Goal: Task Accomplishment & Management: Manage account settings

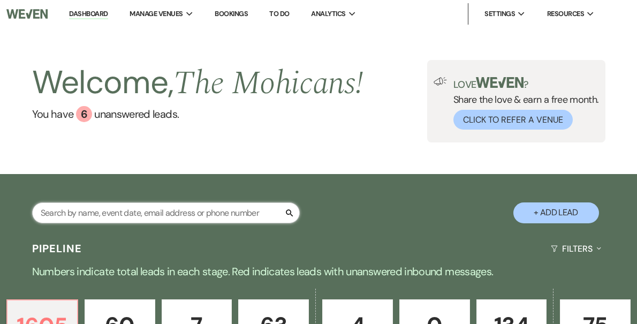
click at [182, 210] on input "text" at bounding box center [166, 212] width 268 height 21
type input "[PERSON_NAME]"
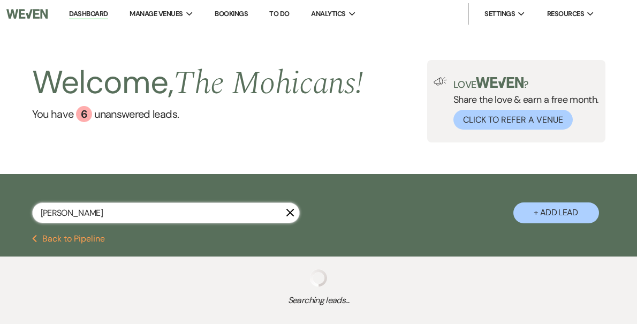
select select "9"
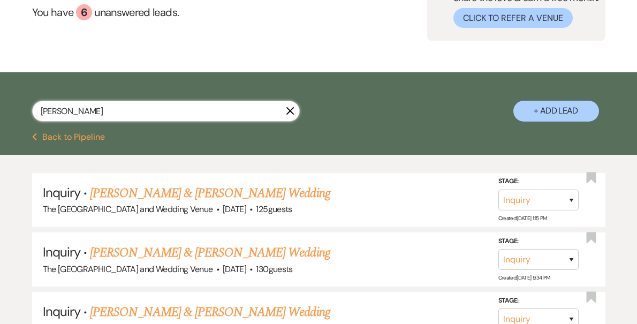
scroll to position [109, 0]
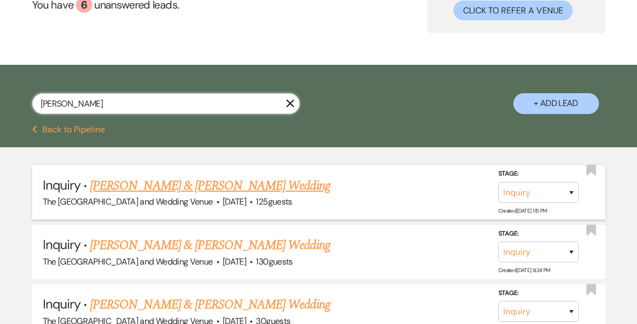
type input "[PERSON_NAME]"
click at [541, 186] on select "Inquiry Follow Up Tour Requested Tour Confirmed Toured Proposal Sent Booked Lost" at bounding box center [538, 192] width 80 height 21
select select "4"
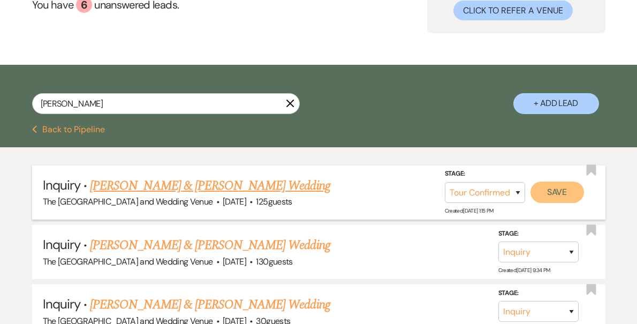
click at [548, 195] on button "Save" at bounding box center [557, 191] width 54 height 21
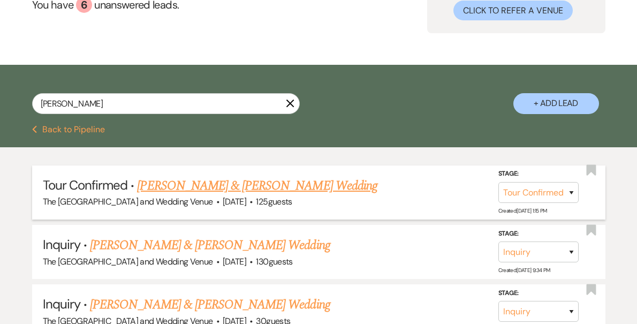
click at [290, 101] on icon "X" at bounding box center [290, 103] width 9 height 9
select select "4"
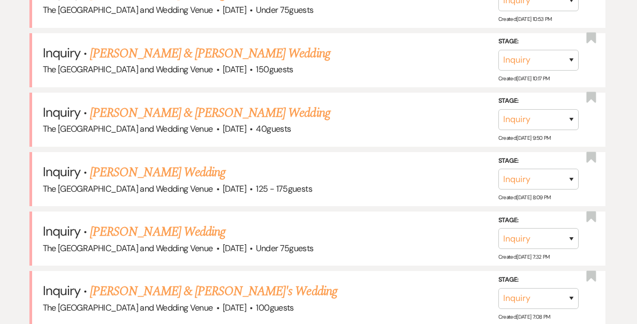
scroll to position [551, 0]
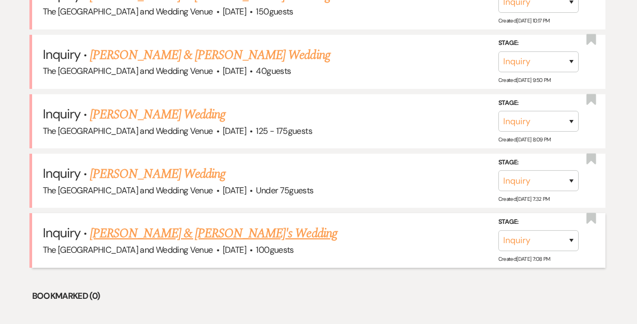
click at [141, 237] on link "[PERSON_NAME] & [PERSON_NAME]'s Wedding" at bounding box center [213, 233] width 247 height 19
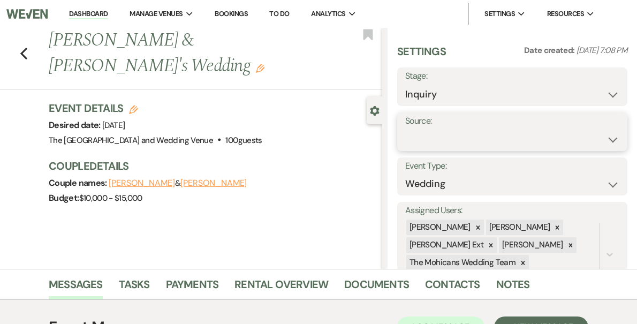
click at [466, 138] on select "Weven Venue Website Instagram Facebook Pinterest Google The Knot Wedding Wire H…" at bounding box center [512, 139] width 214 height 21
select select "5"
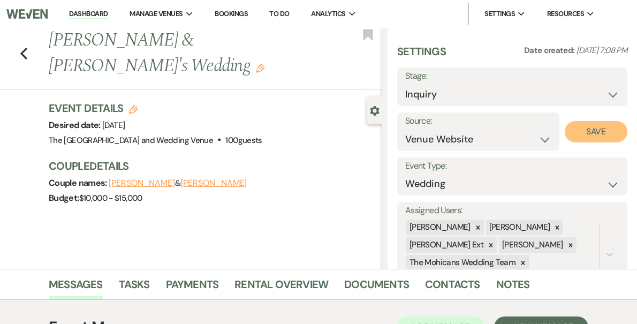
click at [590, 124] on button "Save" at bounding box center [596, 131] width 63 height 21
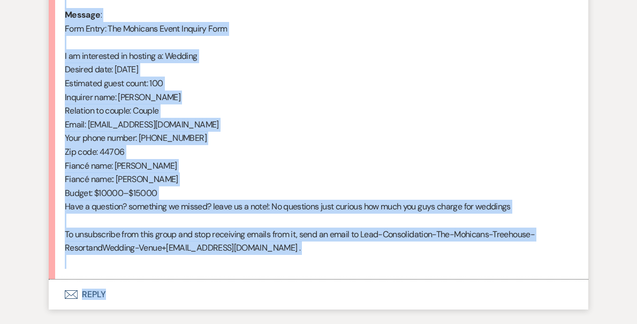
scroll to position [550, 0]
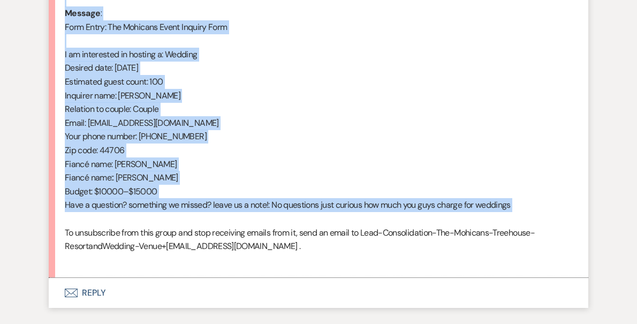
drag, startPoint x: 65, startPoint y: 162, endPoint x: 194, endPoint y: 223, distance: 142.0
click at [194, 223] on div "From : Hannah (Client) Event : Hannah & Hannah's Event Desired date : September…" at bounding box center [318, 82] width 507 height 370
copy div "From : Hannah (Client) Event : Hannah & Hannah's Event Desired date : September…"
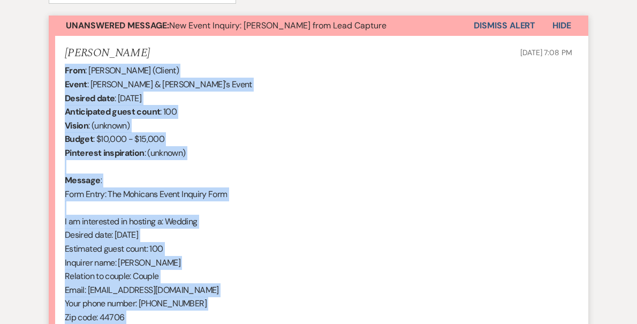
scroll to position [355, 0]
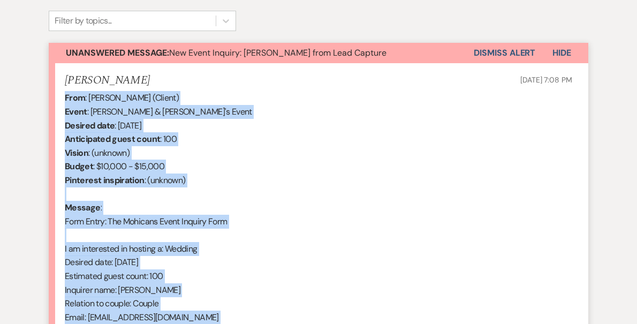
click at [488, 55] on button "Dismiss Alert" at bounding box center [505, 53] width 62 height 20
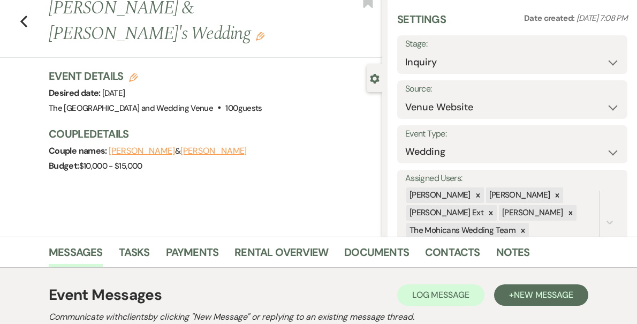
scroll to position [0, 0]
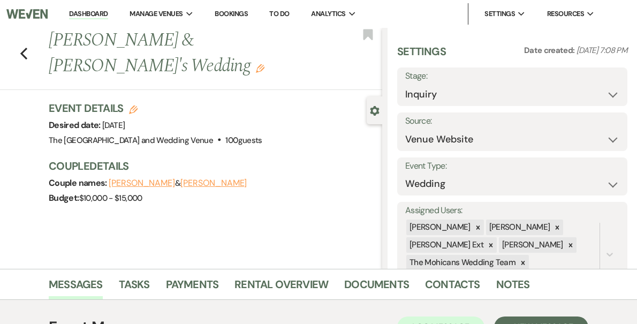
click at [108, 14] on link "Dashboard" at bounding box center [88, 14] width 39 height 10
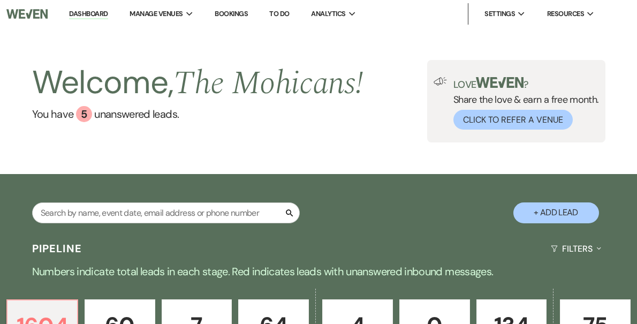
scroll to position [541, 0]
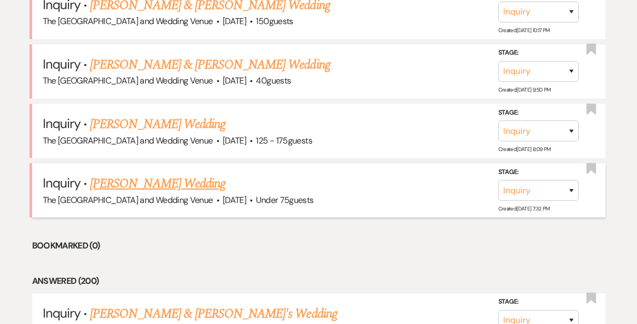
click at [172, 181] on link "[PERSON_NAME] Wedding" at bounding box center [157, 183] width 135 height 19
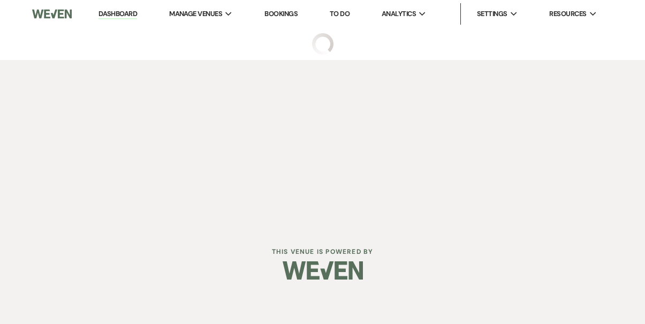
select select "3"
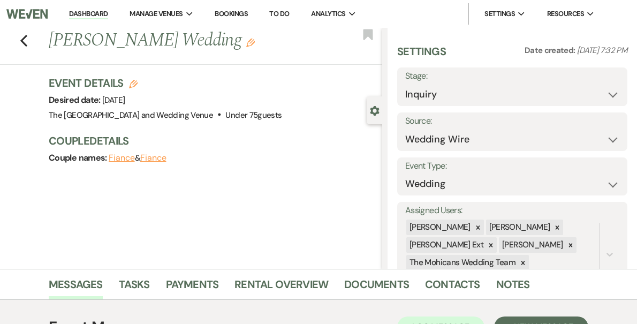
click at [108, 14] on link "Dashboard" at bounding box center [88, 14] width 39 height 10
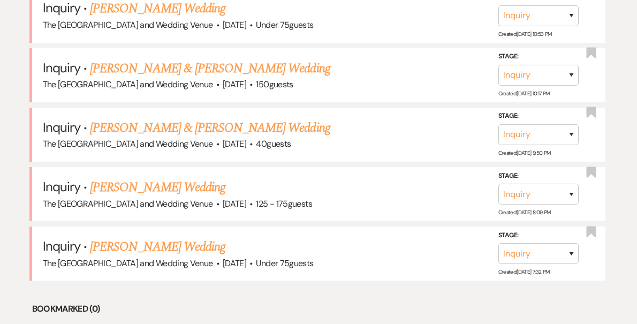
scroll to position [483, 0]
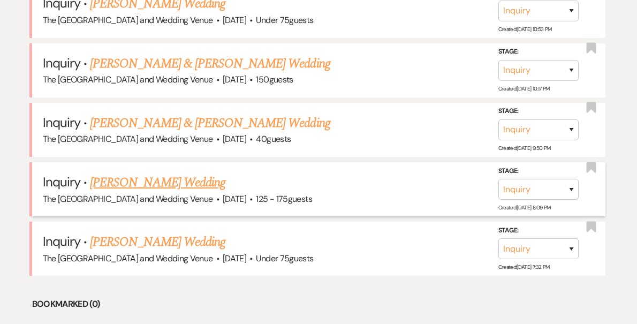
click at [172, 181] on link "[PERSON_NAME] Wedding" at bounding box center [157, 182] width 135 height 19
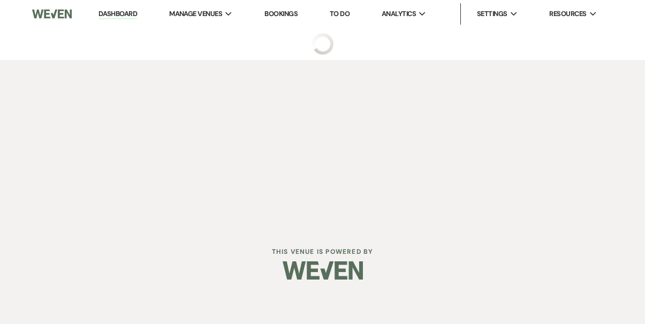
select select "3"
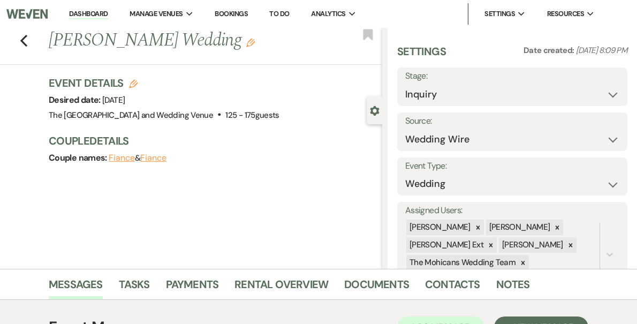
click at [108, 14] on link "Dashboard" at bounding box center [88, 14] width 39 height 10
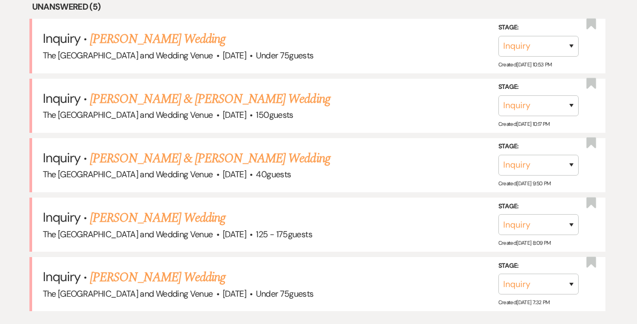
scroll to position [448, 0]
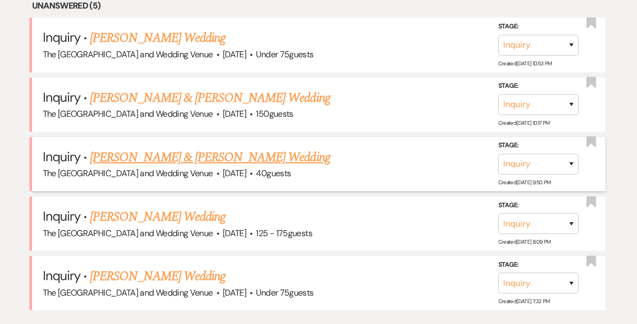
click at [146, 162] on link "[PERSON_NAME] & [PERSON_NAME] Wedding" at bounding box center [210, 157] width 240 height 19
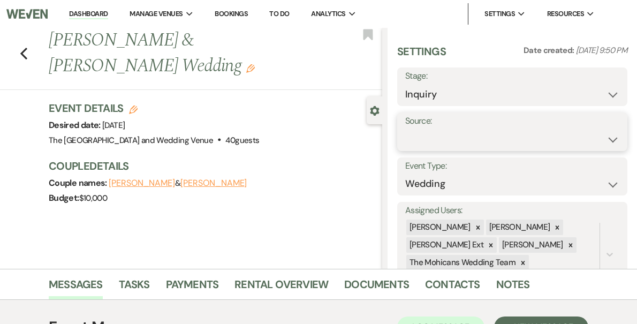
click at [457, 138] on select "Weven Venue Website Instagram Facebook Pinterest Google The Knot Wedding Wire H…" at bounding box center [512, 139] width 214 height 21
select select "5"
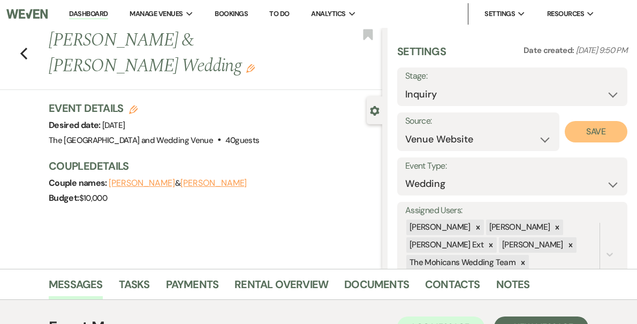
click at [578, 131] on button "Save" at bounding box center [596, 131] width 63 height 21
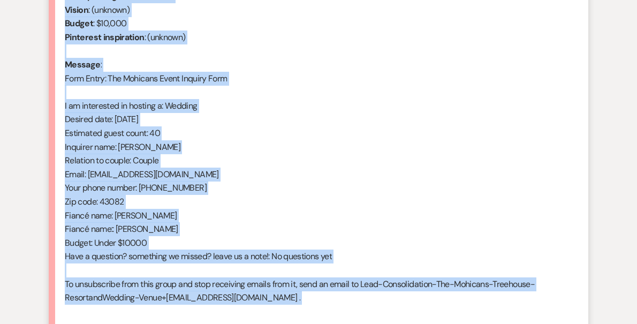
scroll to position [538, 0]
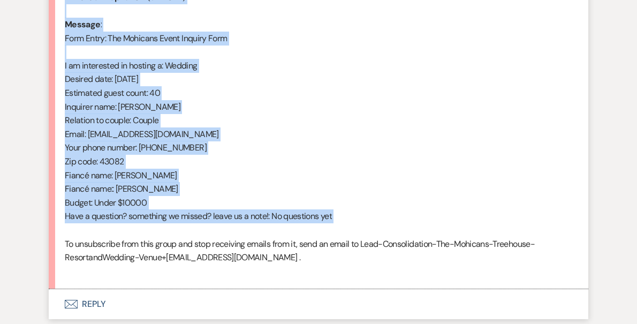
drag, startPoint x: 65, startPoint y: 71, endPoint x: 168, endPoint y: 236, distance: 194.7
click at [168, 236] on div "From : Sarah Massella (Client) Event : Daniel Schrader & Sarah Massella's Event…" at bounding box center [318, 93] width 507 height 370
copy div "From : Sarah Massella (Client) Event : Daniel Schrader & Sarah Massella's Event…"
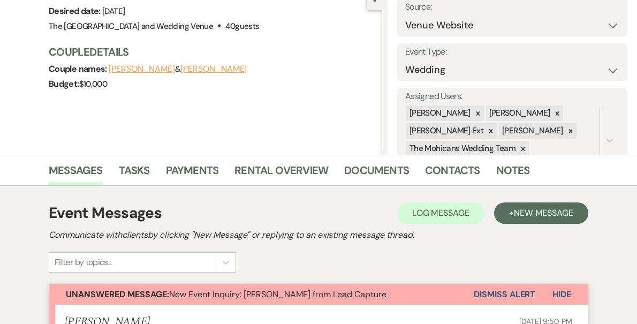
scroll to position [172, 0]
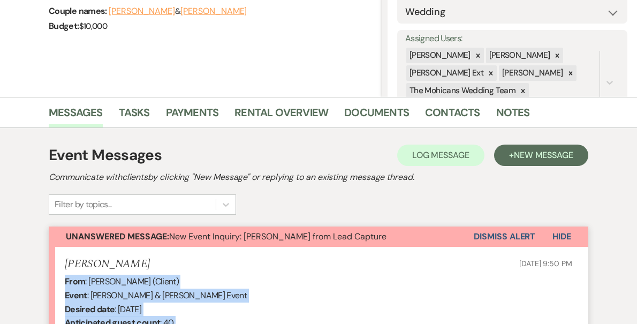
click at [505, 237] on button "Dismiss Alert" at bounding box center [505, 236] width 62 height 20
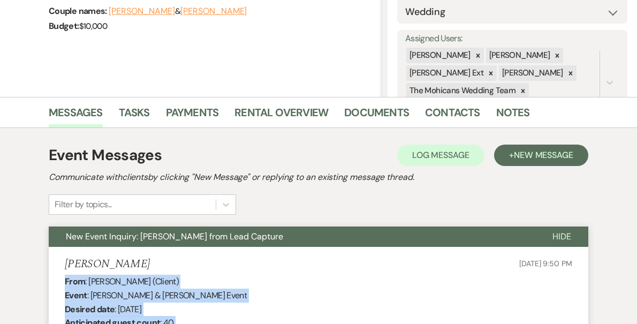
scroll to position [0, 0]
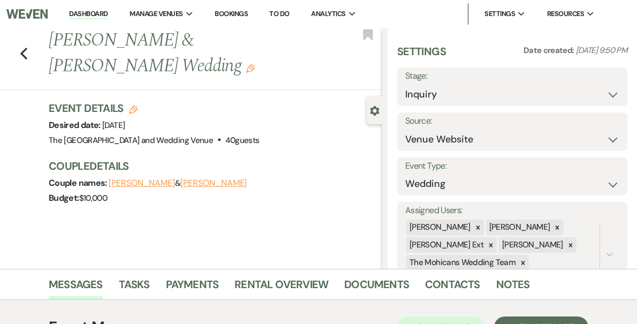
click at [108, 14] on link "Dashboard" at bounding box center [88, 14] width 39 height 10
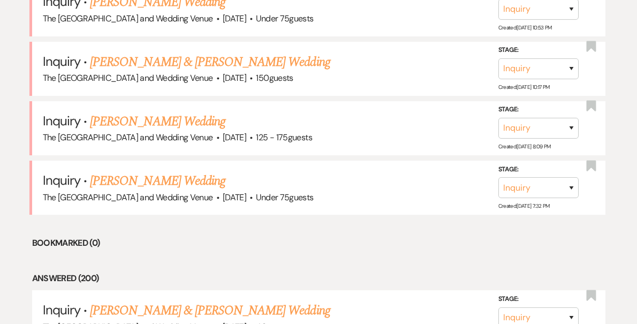
scroll to position [514, 0]
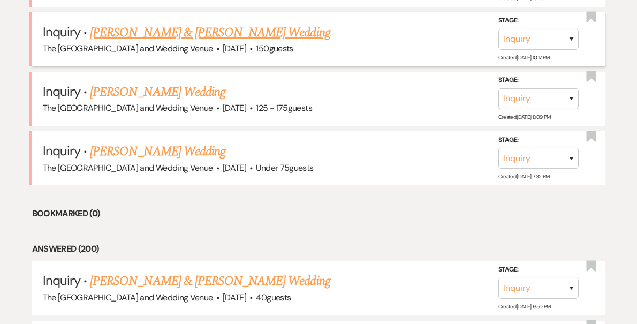
click at [189, 29] on link "[PERSON_NAME] & [PERSON_NAME] Wedding" at bounding box center [210, 32] width 240 height 19
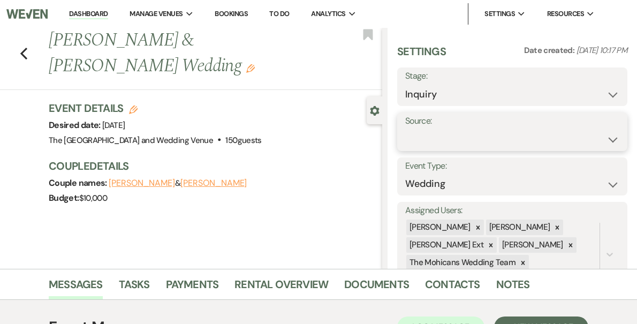
click at [461, 136] on select "Weven Venue Website Instagram Facebook Pinterest Google The Knot Wedding Wire H…" at bounding box center [512, 139] width 214 height 21
select select "5"
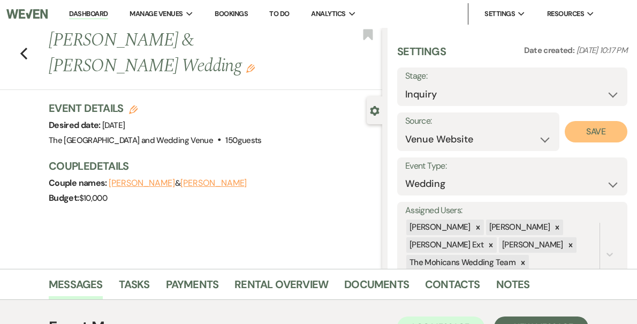
click at [589, 132] on button "Save" at bounding box center [596, 131] width 63 height 21
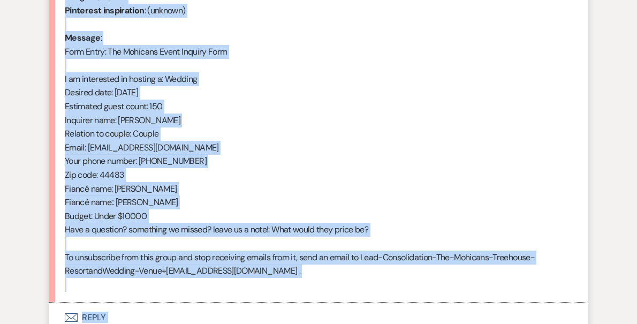
scroll to position [619, 0]
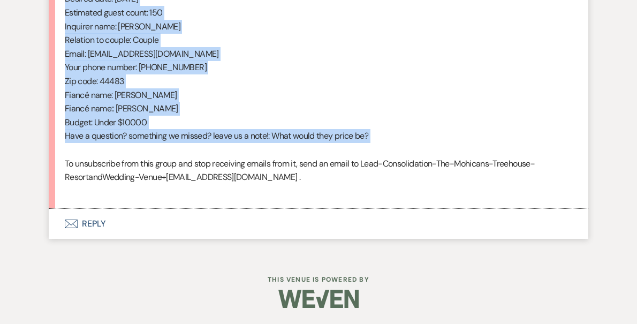
drag, startPoint x: 64, startPoint y: 174, endPoint x: 188, endPoint y: 152, distance: 126.2
click at [188, 152] on div "From : Nicholas Vesey (Client) Event : Olivia Zigarovich & Nicholas Vesey's Eve…" at bounding box center [318, 13] width 507 height 370
copy div "From : Nicholas Vesey (Client) Event : Olivia Zigarovich & Nicholas Vesey's Eve…"
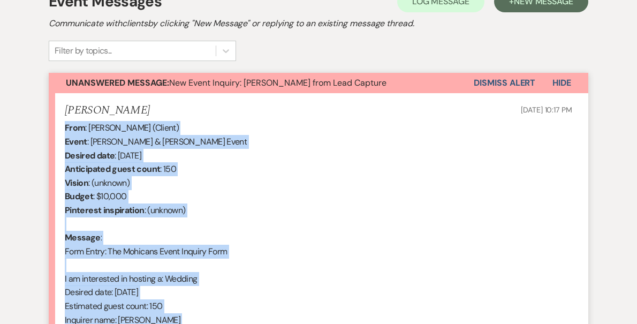
scroll to position [310, 0]
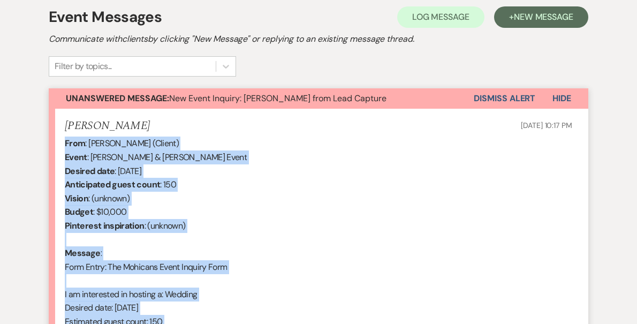
click at [507, 96] on button "Dismiss Alert" at bounding box center [505, 98] width 62 height 20
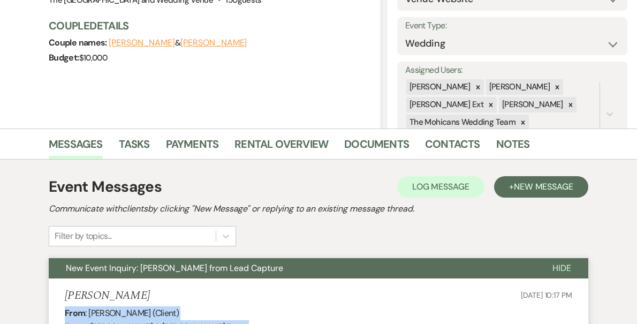
scroll to position [0, 0]
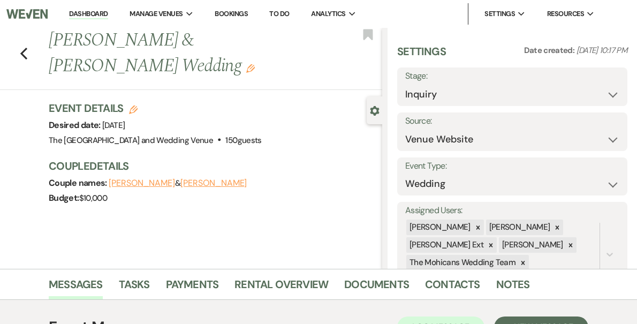
click at [108, 13] on link "Dashboard" at bounding box center [88, 14] width 39 height 10
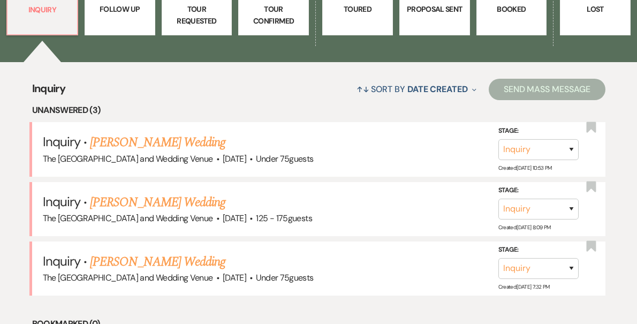
scroll to position [369, 0]
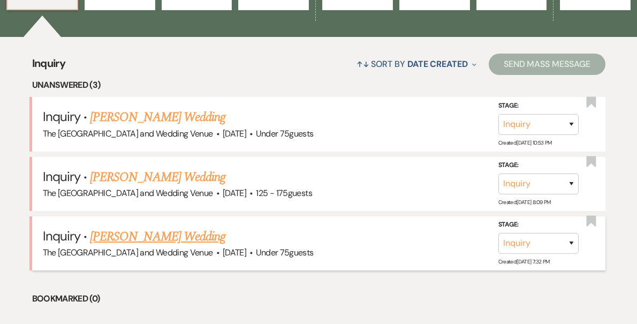
click at [180, 238] on link "[PERSON_NAME] Wedding" at bounding box center [157, 236] width 135 height 19
select select "3"
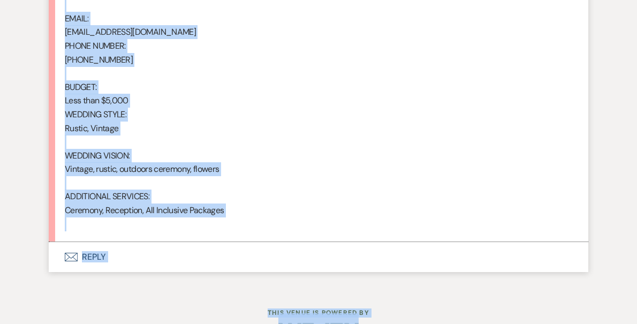
scroll to position [893, 0]
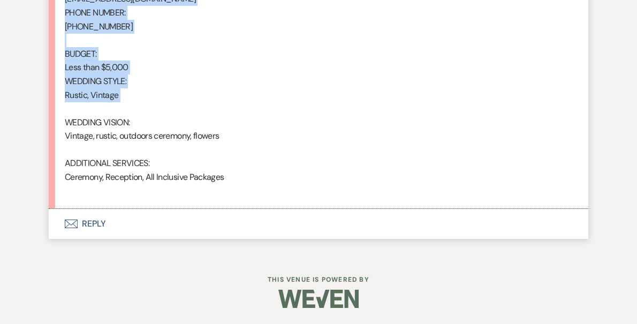
drag, startPoint x: 64, startPoint y: 86, endPoint x: 194, endPoint y: 112, distance: 132.7
copy div "From : Courtney Munoz Event : Courtney Munoz's Event Desired date : September 2…"
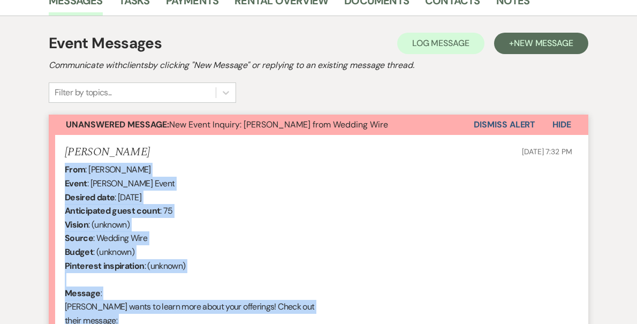
scroll to position [266, 0]
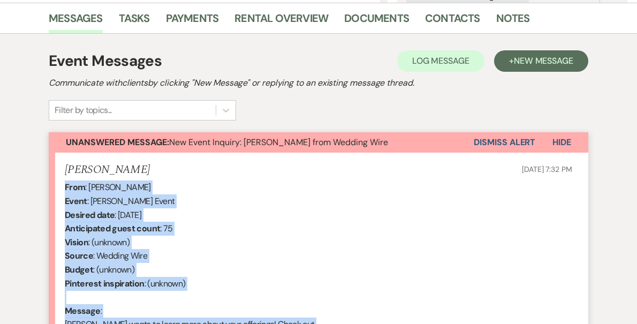
click at [498, 141] on button "Dismiss Alert" at bounding box center [505, 142] width 62 height 20
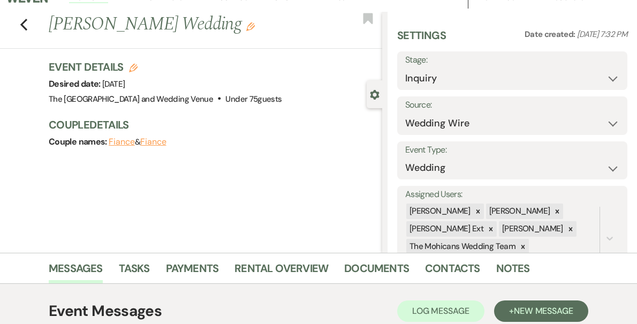
scroll to position [0, 0]
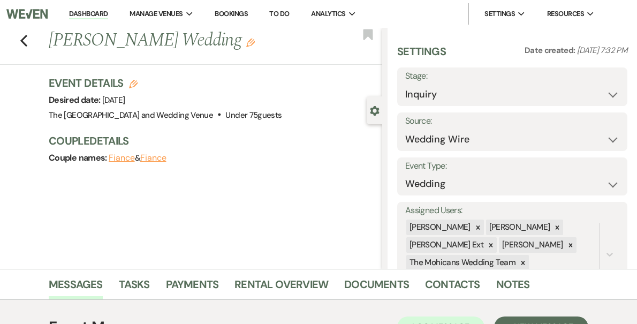
click at [108, 9] on link "Dashboard" at bounding box center [88, 14] width 39 height 10
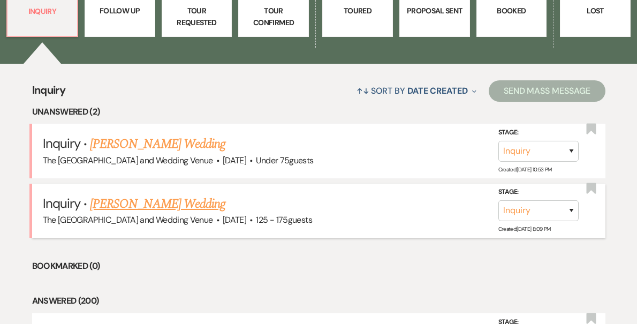
scroll to position [381, 0]
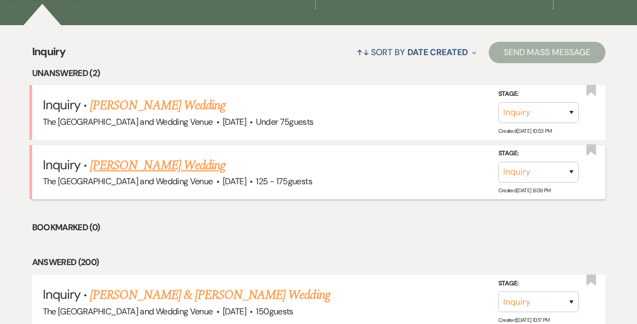
click at [172, 171] on link "[PERSON_NAME] Wedding" at bounding box center [157, 165] width 135 height 19
select select "3"
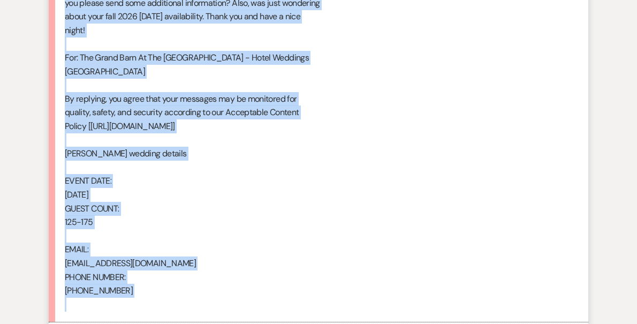
scroll to position [756, 0]
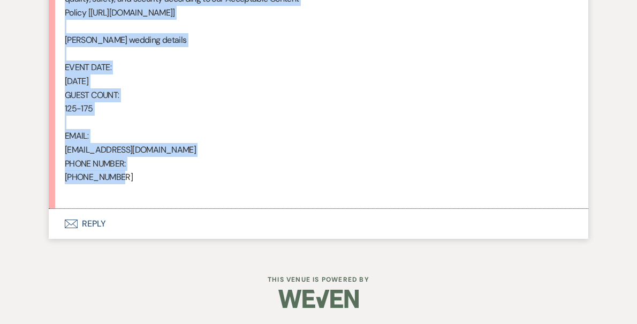
drag, startPoint x: 64, startPoint y: 72, endPoint x: 215, endPoint y: 177, distance: 183.8
copy div "From : Emily Huss Event : Emily Huss's Event Desired date : October 10th 2026 A…"
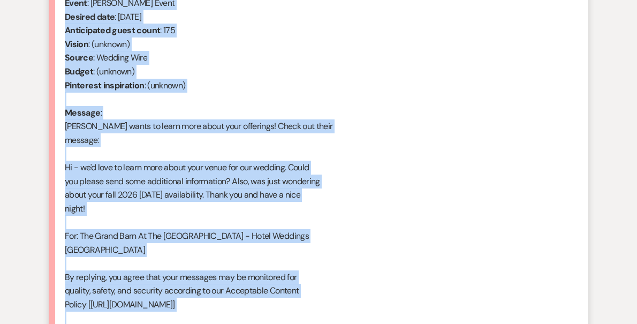
scroll to position [311, 0]
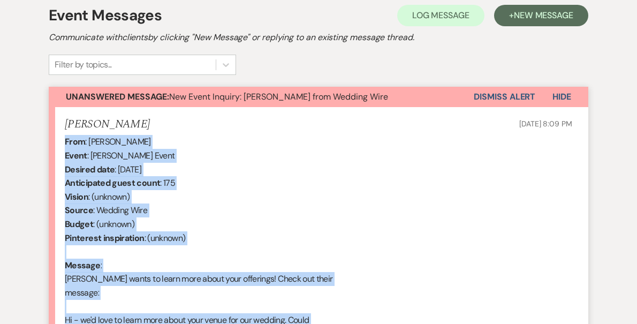
click at [501, 97] on button "Dismiss Alert" at bounding box center [505, 97] width 62 height 20
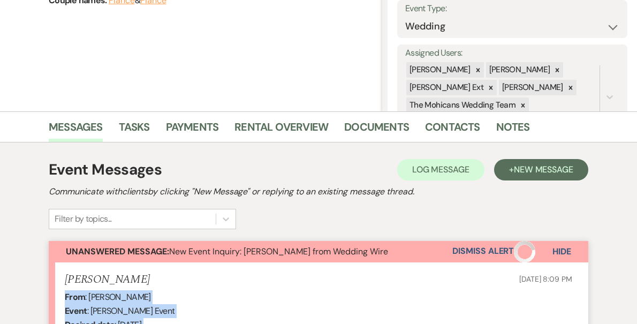
scroll to position [0, 0]
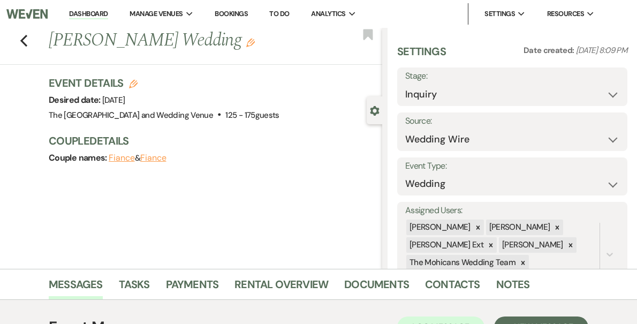
click at [108, 14] on link "Dashboard" at bounding box center [88, 14] width 39 height 10
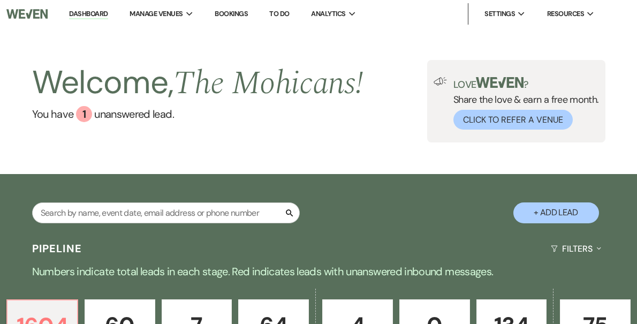
scroll to position [367, 0]
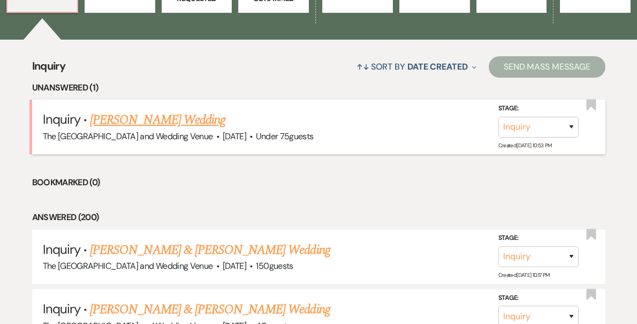
click at [153, 119] on link "[PERSON_NAME] Wedding" at bounding box center [157, 119] width 135 height 19
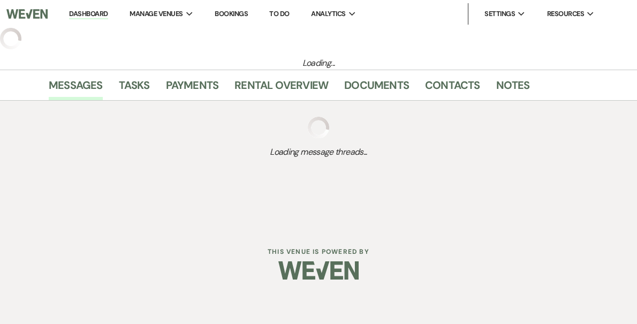
select select "3"
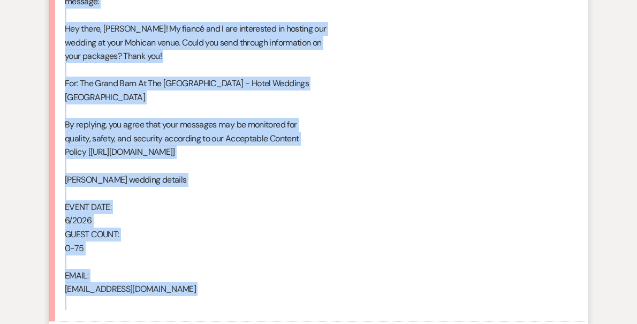
scroll to position [660, 0]
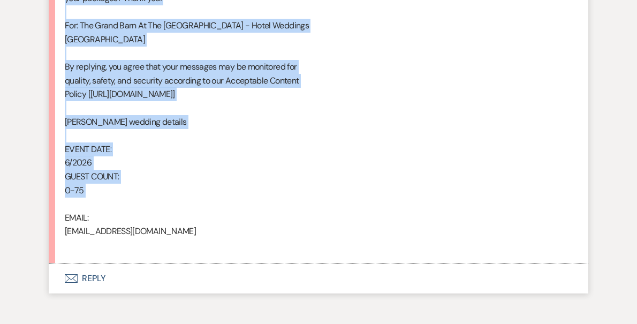
drag, startPoint x: 64, startPoint y: 151, endPoint x: 161, endPoint y: 204, distance: 110.4
click at [161, 204] on div "From : June Webber Event : June Webber's Event Desired date : June 1st 2026 Ant…" at bounding box center [318, 19] width 507 height 466
copy div "From : June Webber Event : June Webber's Event Desired date : June 1st 2026 Ant…"
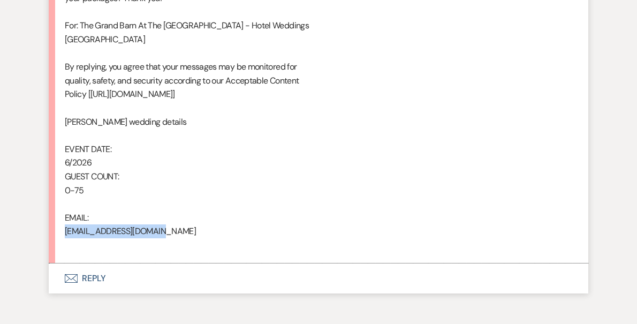
drag, startPoint x: 174, startPoint y: 231, endPoint x: 63, endPoint y: 234, distance: 111.9
click at [63, 234] on li "June Webber Aug 18, 2025, 10:53 PM From : June Webber Event : June Webber's Eve…" at bounding box center [318, 10] width 539 height 505
copy div "junewebber05@gmail.com"
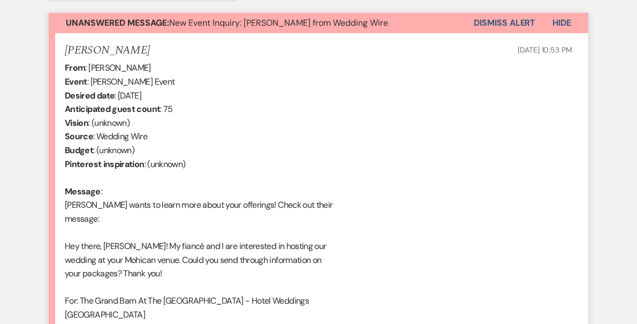
scroll to position [377, 0]
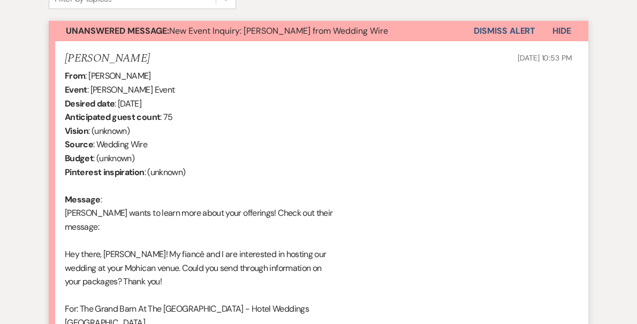
click at [515, 25] on button "Dismiss Alert" at bounding box center [505, 31] width 62 height 20
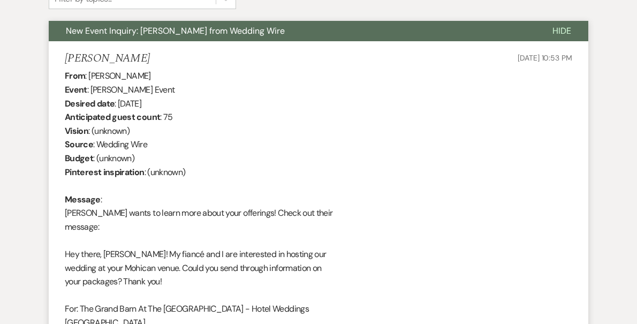
scroll to position [0, 0]
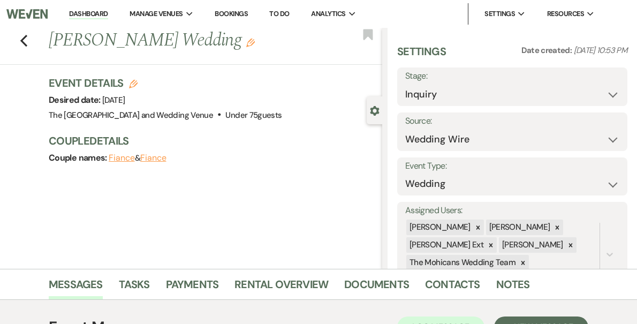
click at [108, 16] on link "Dashboard" at bounding box center [88, 14] width 39 height 10
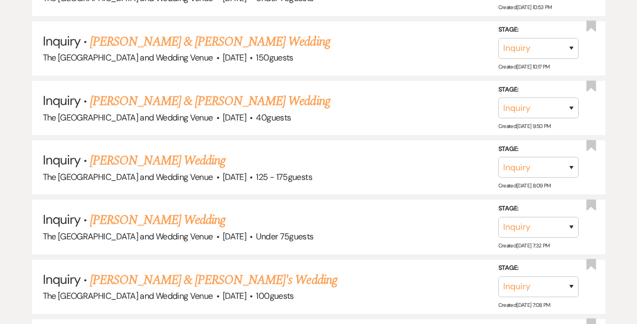
scroll to position [591, 0]
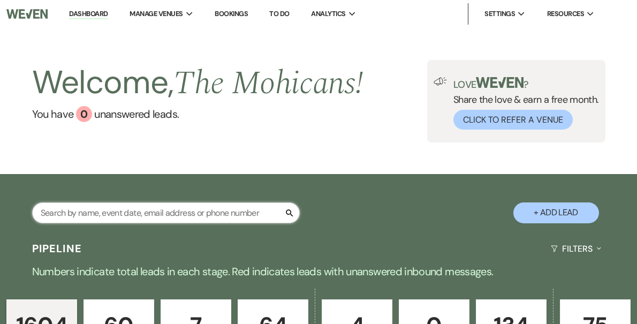
click at [127, 215] on input "text" at bounding box center [166, 212] width 268 height 21
type input "[PERSON_NAME]"
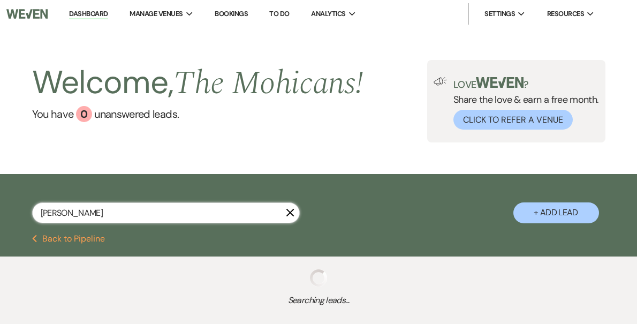
select select "8"
select select "4"
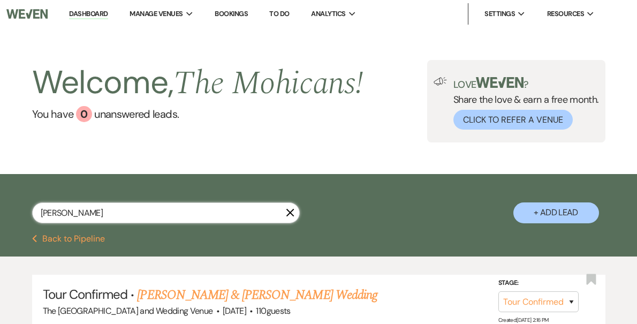
type input "[PERSON_NAME]"
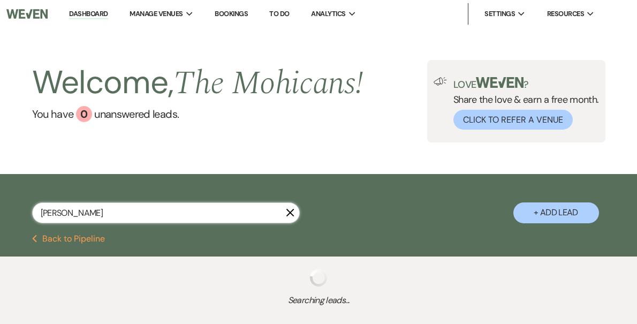
select select "4"
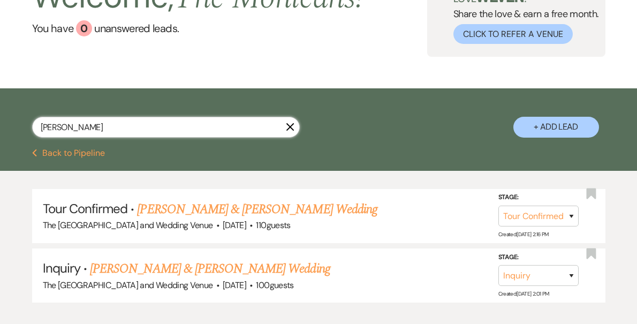
scroll to position [92, 0]
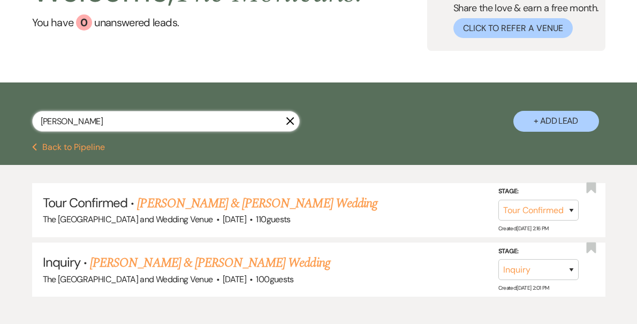
type input "[PERSON_NAME]"
click at [532, 270] on select "Inquiry Follow Up Tour Requested Tour Confirmed Toured Proposal Sent Booked Lost" at bounding box center [538, 269] width 80 height 21
select select "8"
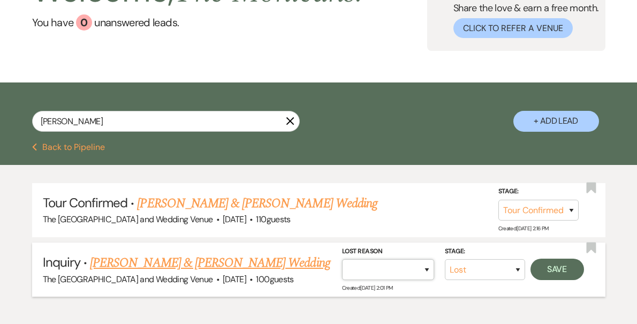
click at [424, 270] on select "Booked Elsewhere Budget Date Unavailable No Response Not a Good Match Capacity …" at bounding box center [388, 269] width 92 height 21
select select "4"
click at [571, 269] on button "Save" at bounding box center [557, 268] width 54 height 21
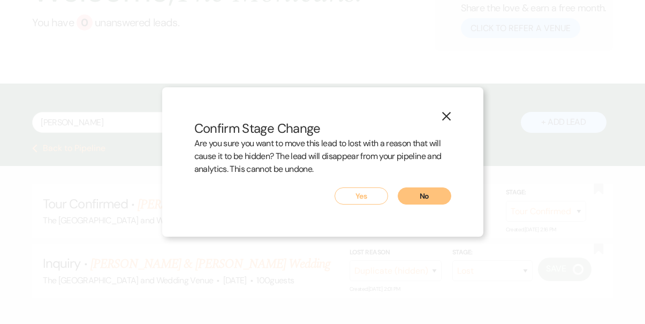
click at [370, 196] on button "Yes" at bounding box center [361, 195] width 54 height 17
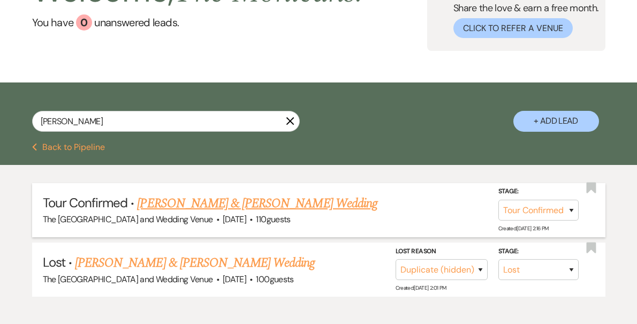
click at [292, 204] on link "[PERSON_NAME] & [PERSON_NAME] Wedding" at bounding box center [257, 203] width 240 height 19
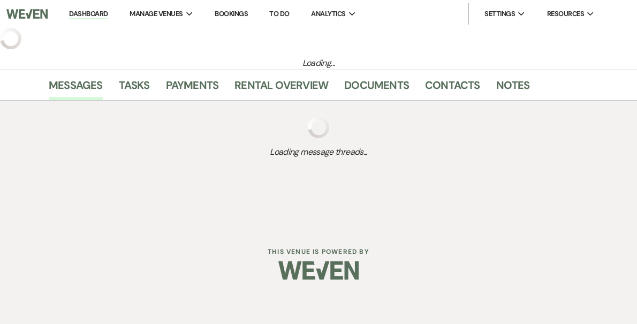
select select "4"
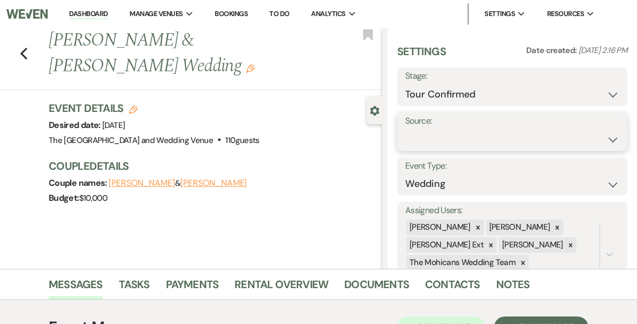
click at [482, 142] on select "Weven Venue Website Instagram Facebook Pinterest Google The Knot Wedding Wire H…" at bounding box center [512, 139] width 214 height 21
select select "5"
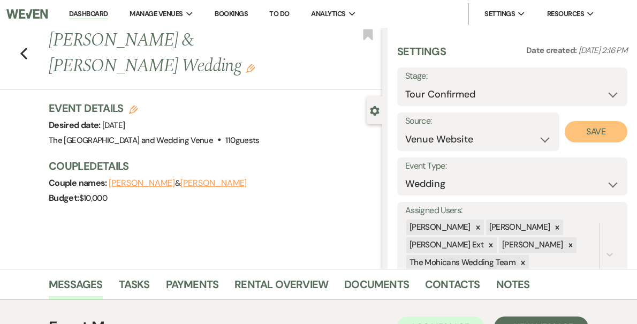
click at [582, 133] on button "Save" at bounding box center [596, 131] width 63 height 21
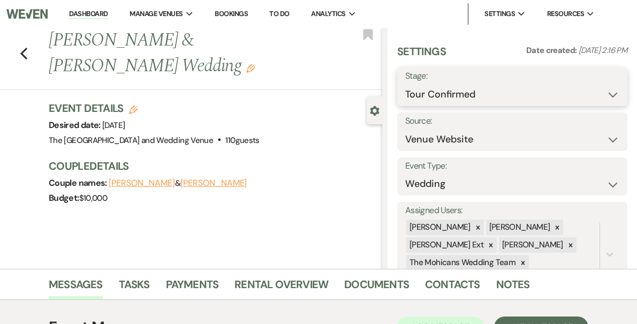
click at [475, 95] on select "Inquiry Follow Up Tour Requested Tour Confirmed Toured Proposal Sent Booked Lost" at bounding box center [512, 94] width 214 height 21
select select "7"
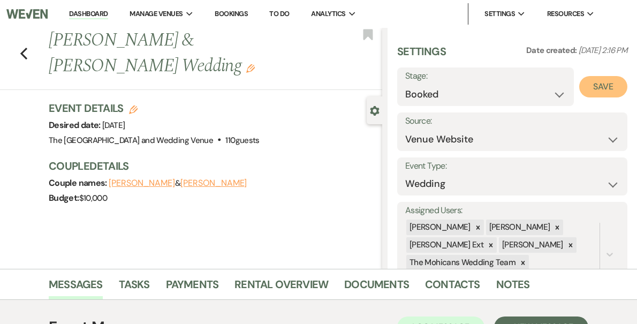
click at [610, 86] on button "Save" at bounding box center [603, 86] width 48 height 21
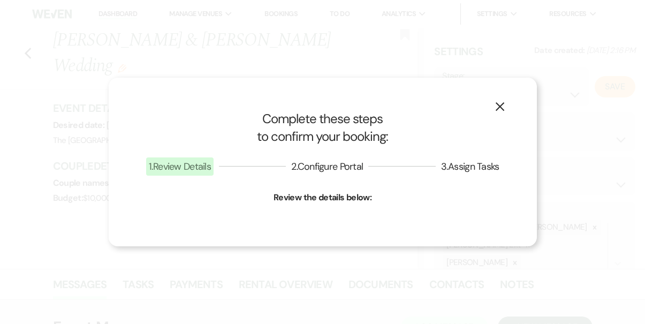
select select "1"
select select "849"
select select "false"
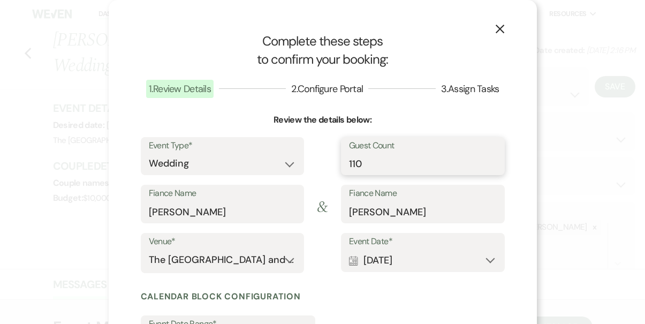
click at [385, 165] on input "110" at bounding box center [423, 163] width 148 height 21
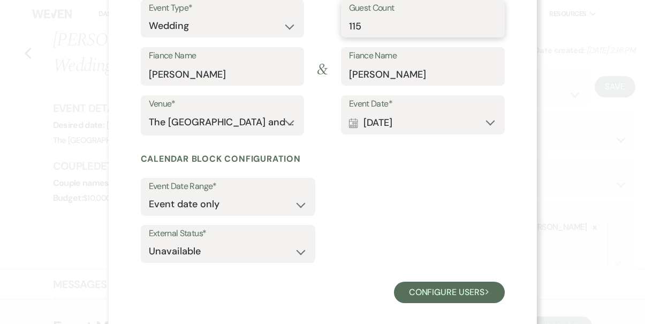
scroll to position [139, 0]
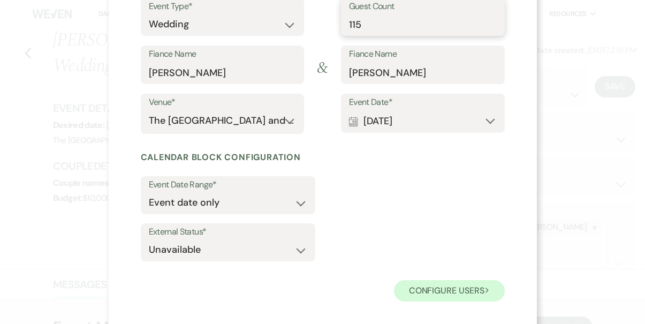
type input "115"
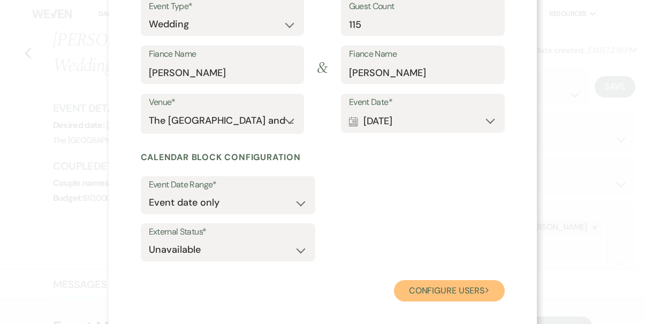
click at [416, 284] on button "Configure users Next" at bounding box center [449, 290] width 111 height 21
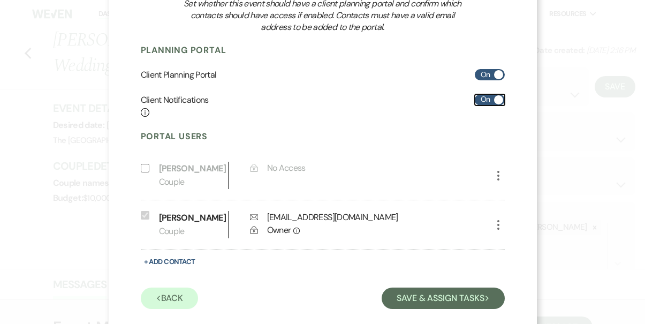
click at [479, 102] on label "On" at bounding box center [490, 99] width 30 height 11
click at [479, 102] on input "On" at bounding box center [490, 99] width 30 height 11
checkbox input "false"
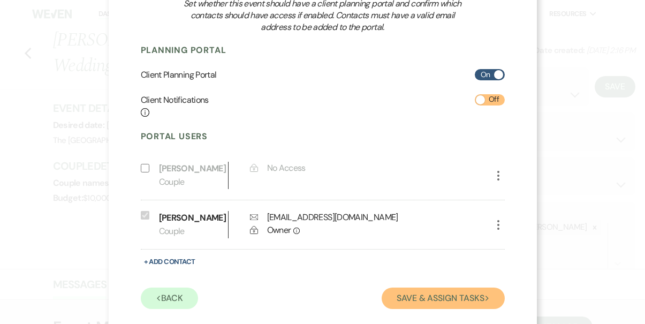
click at [429, 309] on button "Save & Assign Tasks Next" at bounding box center [443, 297] width 123 height 21
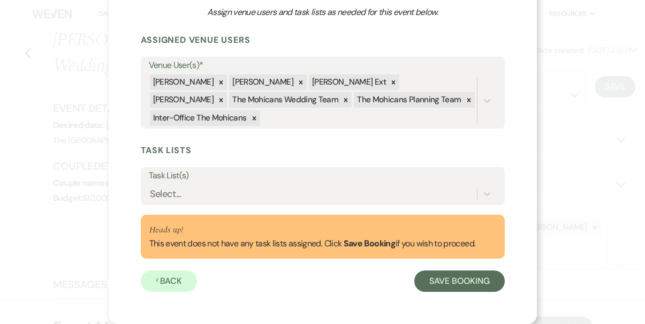
scroll to position [131, 0]
click at [217, 82] on icon at bounding box center [220, 82] width 7 height 7
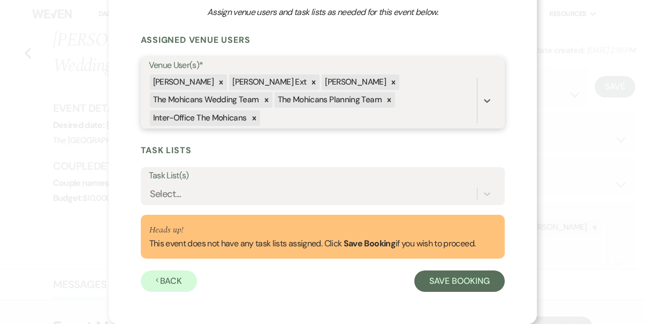
scroll to position [113, 0]
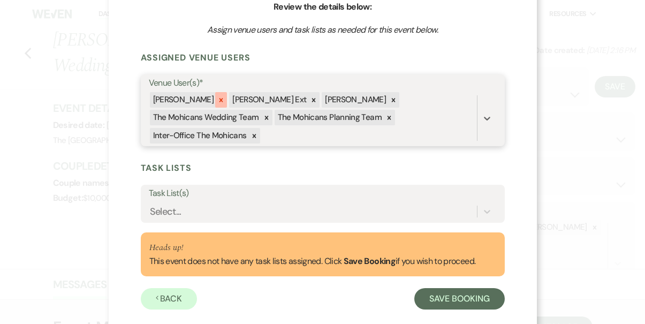
click at [217, 98] on icon at bounding box center [220, 99] width 7 height 7
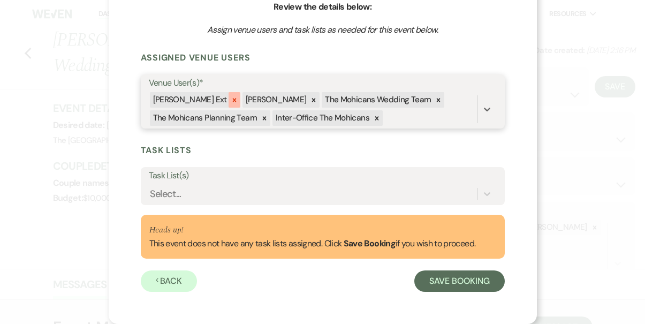
click at [232, 101] on icon at bounding box center [234, 100] width 4 height 4
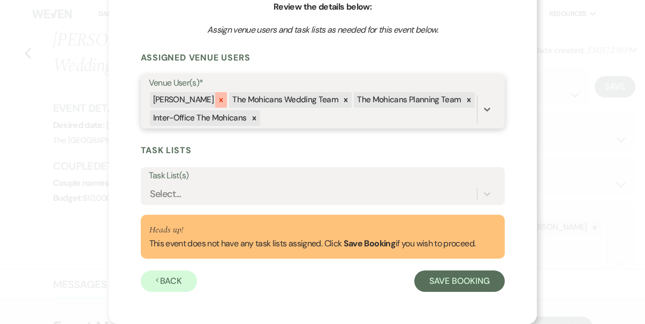
click at [217, 99] on icon at bounding box center [220, 99] width 7 height 7
click at [263, 98] on icon at bounding box center [266, 99] width 7 height 7
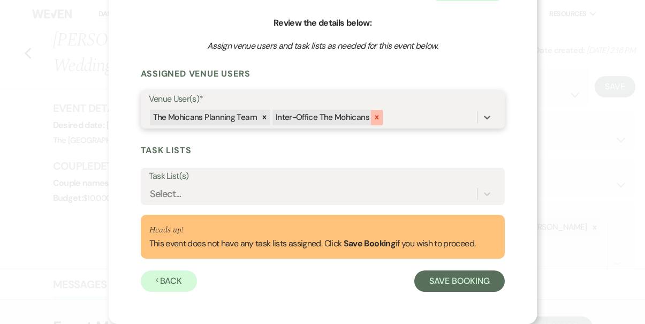
click at [373, 119] on icon at bounding box center [376, 116] width 7 height 7
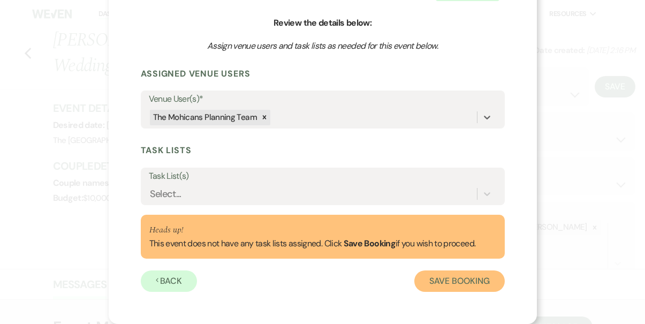
click at [446, 278] on button "Save Booking" at bounding box center [459, 280] width 90 height 21
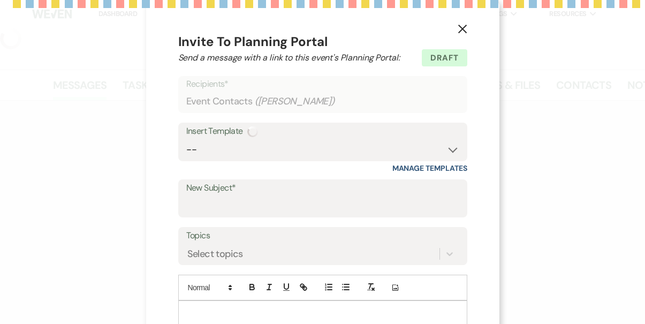
select select "5"
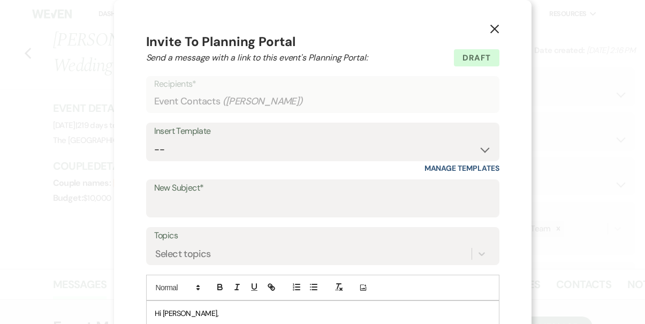
click at [493, 25] on icon "X" at bounding box center [495, 29] width 10 height 10
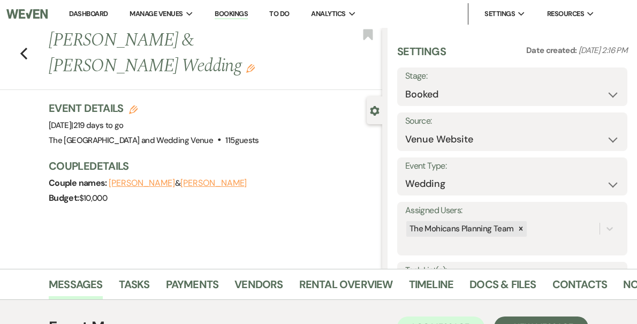
click at [108, 12] on link "Dashboard" at bounding box center [88, 13] width 39 height 9
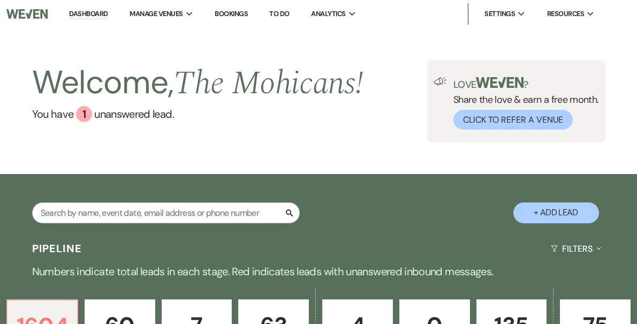
scroll to position [349, 0]
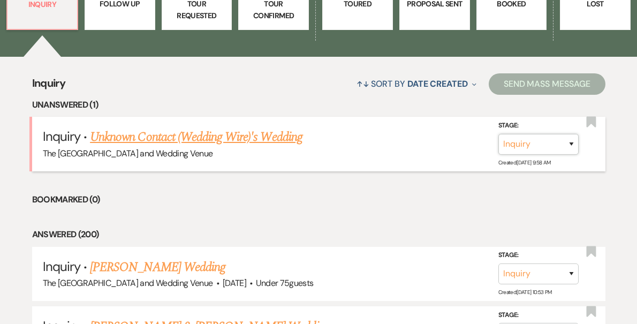
click at [536, 144] on select "Inquiry Follow Up Tour Requested Tour Confirmed Toured Proposal Sent Booked Lost" at bounding box center [538, 144] width 80 height 21
select select "8"
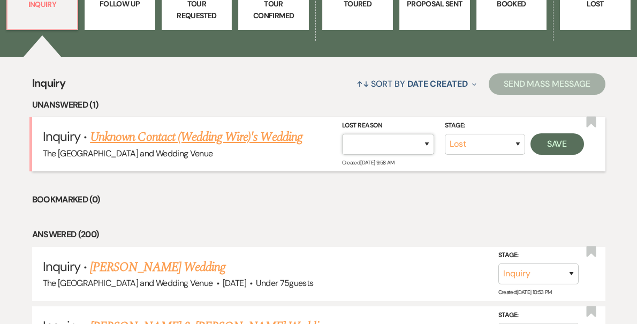
click at [419, 146] on select "Booked Elsewhere Budget Date Unavailable No Response Not a Good Match Capacity …" at bounding box center [388, 144] width 92 height 21
select select "4"
click at [566, 147] on button "Save" at bounding box center [557, 143] width 54 height 21
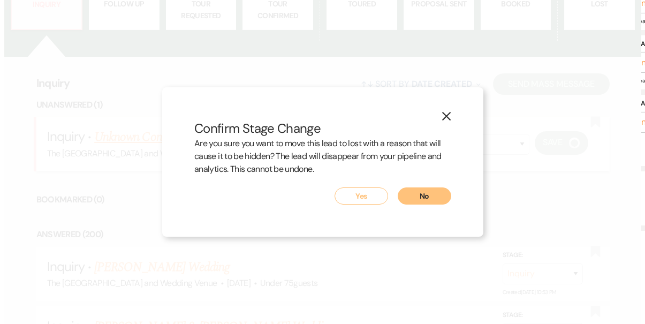
scroll to position [351, 0]
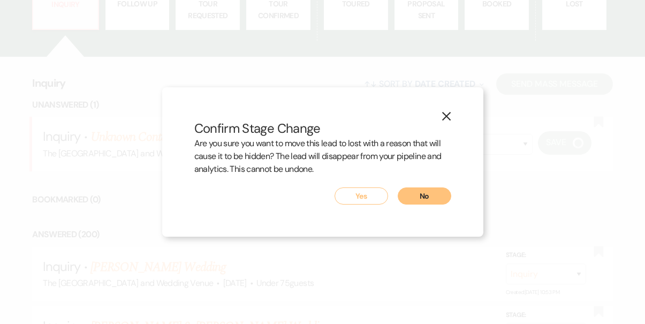
click at [364, 197] on button "Yes" at bounding box center [361, 195] width 54 height 17
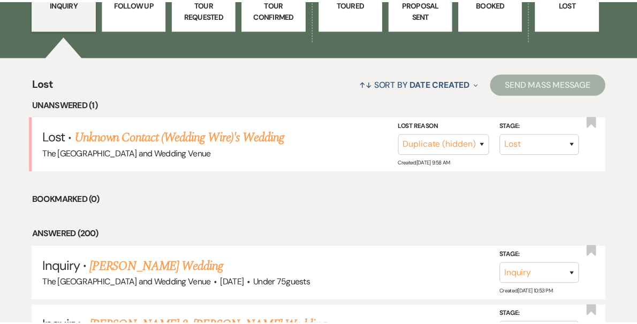
scroll to position [349, 0]
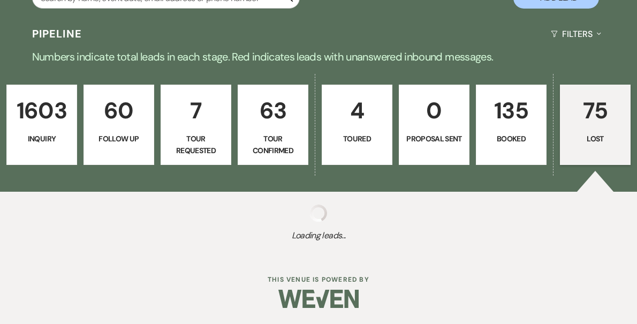
select select "8"
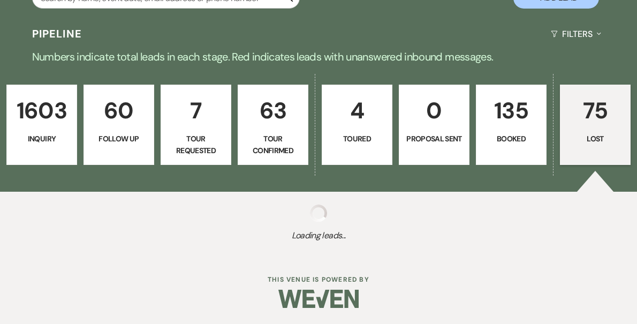
select select "8"
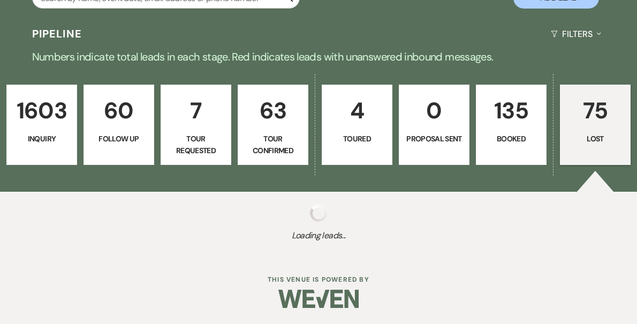
select select "8"
select select "10"
select select "8"
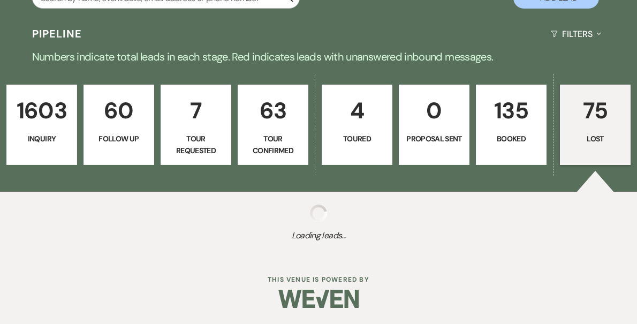
select select "8"
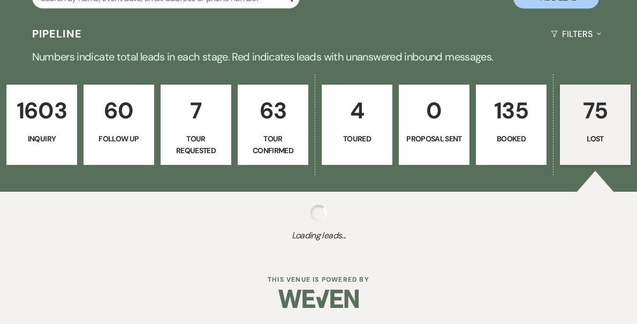
select select "8"
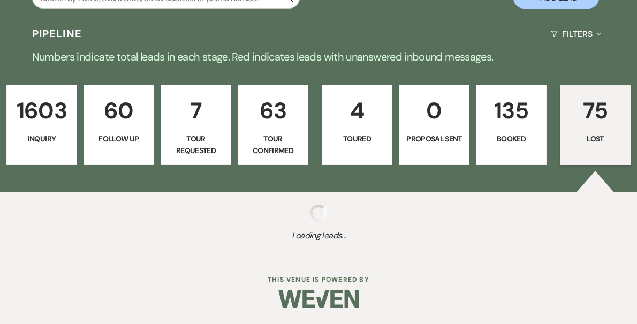
select select "8"
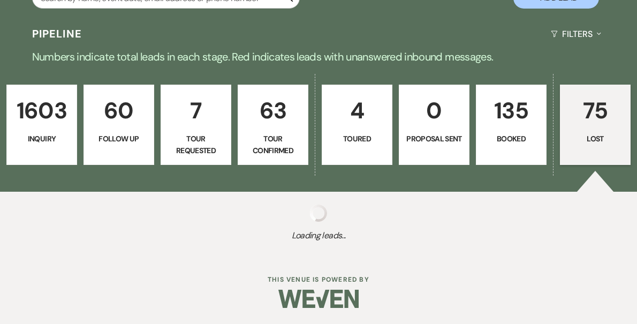
select select "8"
select select "10"
select select "8"
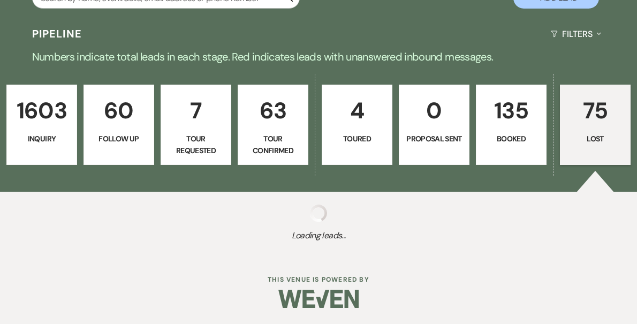
select select "10"
select select "8"
select select "10"
select select "8"
select select "6"
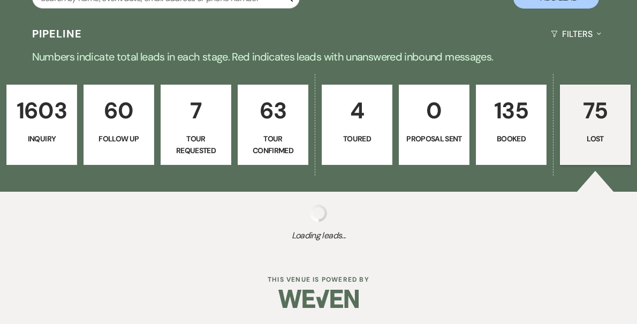
select select "8"
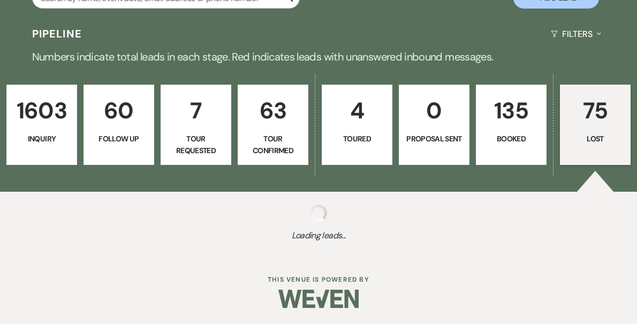
select select "8"
select select "1"
select select "8"
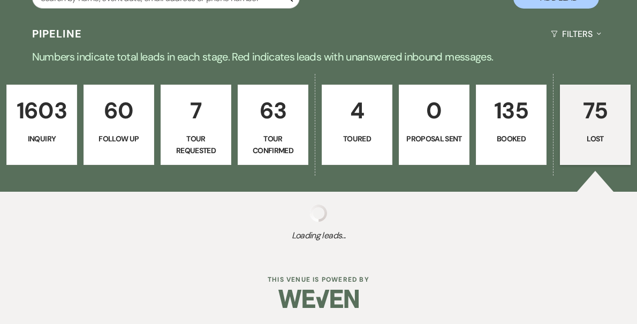
select select "8"
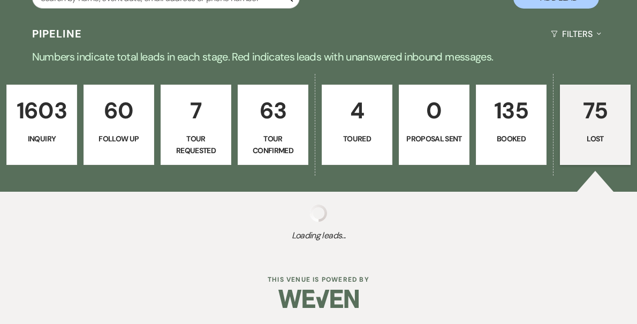
select select "8"
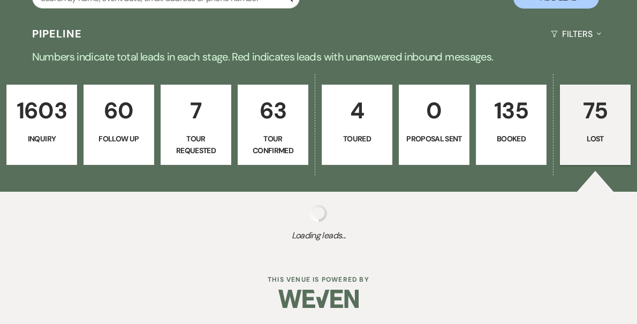
select select "10"
select select "8"
select select "10"
select select "8"
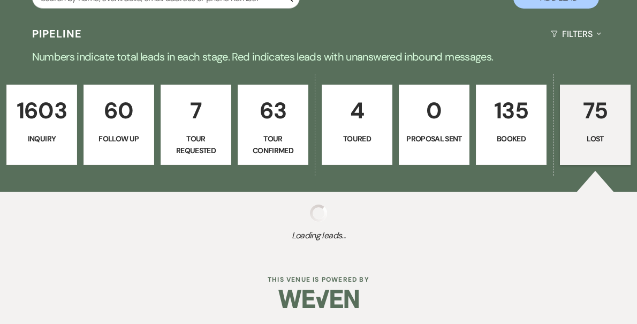
select select "8"
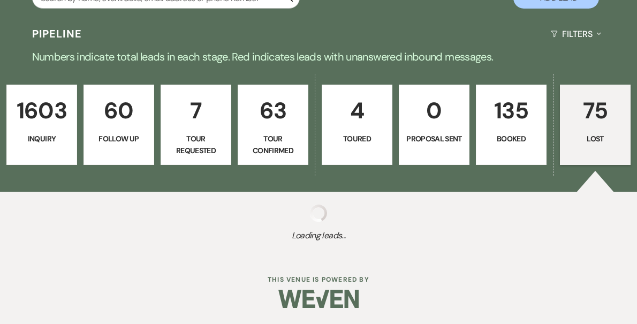
select select "8"
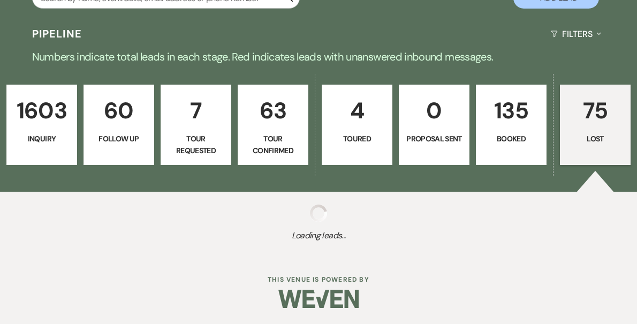
select select "8"
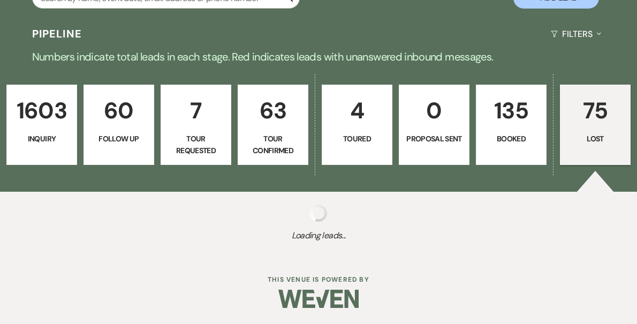
select select "1"
select select "8"
select select "7"
select select "8"
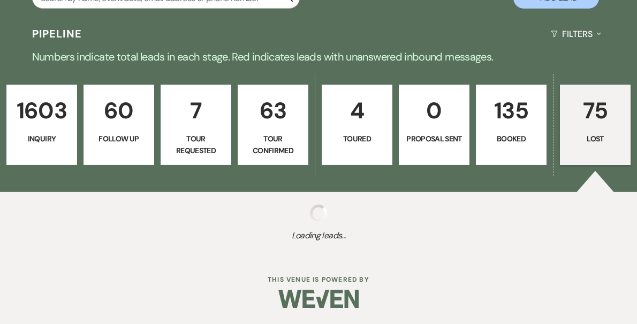
select select "8"
select select "9"
select select "8"
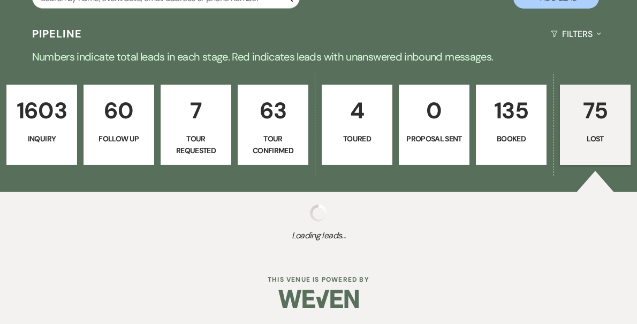
select select "8"
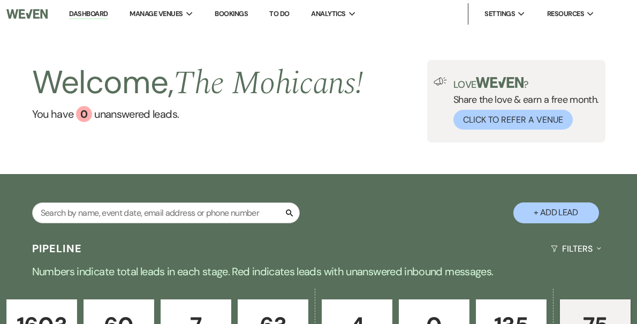
click at [108, 14] on link "Dashboard" at bounding box center [88, 14] width 39 height 10
